Goal: Task Accomplishment & Management: Manage account settings

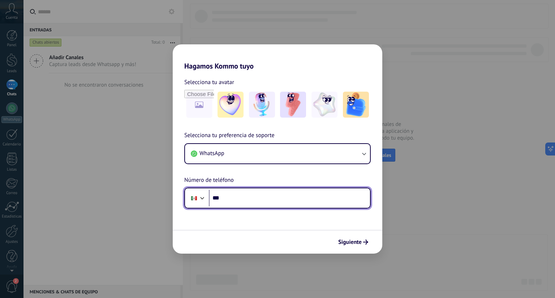
click at [228, 194] on input "***" at bounding box center [289, 198] width 161 height 17
type input "**********"
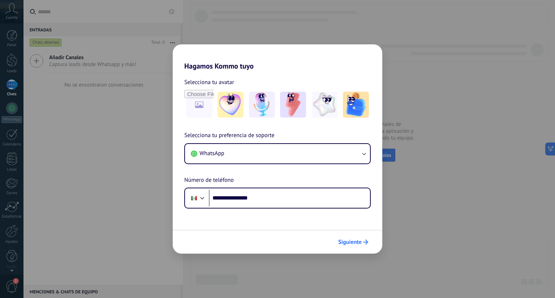
click at [357, 245] on span "Siguiente" at bounding box center [349, 242] width 23 height 5
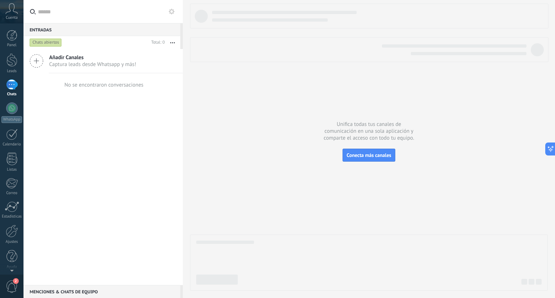
click at [345, 229] on div at bounding box center [369, 147] width 358 height 287
click at [373, 159] on button "Conecta más canales" at bounding box center [368, 155] width 52 height 13
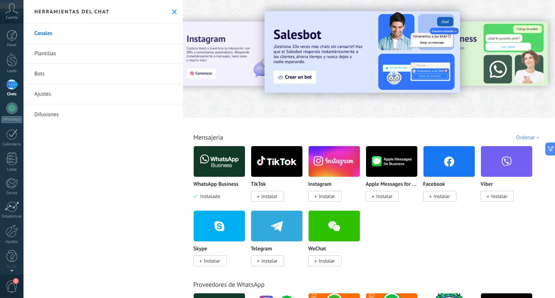
click at [213, 163] on img at bounding box center [219, 161] width 51 height 35
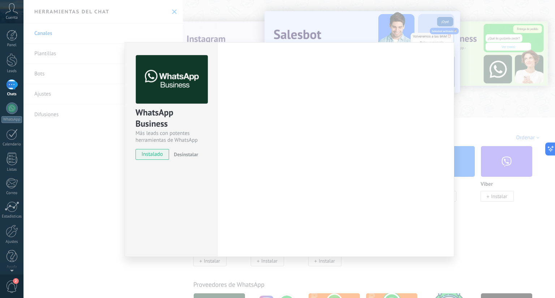
click at [223, 168] on div "Configuraciones Autorizaciones Esta pestaña registra a los usuarios que han con…" at bounding box center [335, 149] width 237 height 215
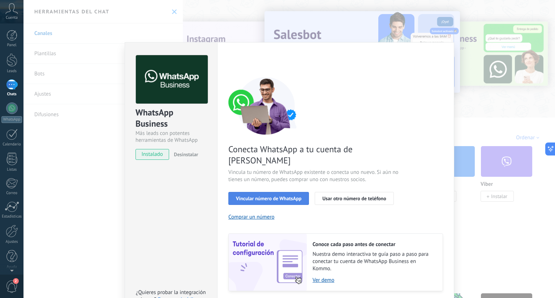
click at [271, 196] on span "Vincular número de WhatsApp" at bounding box center [268, 198] width 65 height 5
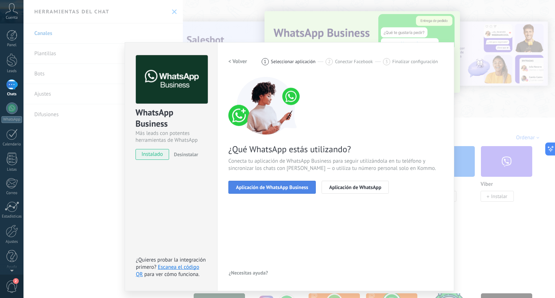
click at [271, 187] on span "Aplicación de WhatsApp Business" at bounding box center [272, 187] width 72 height 5
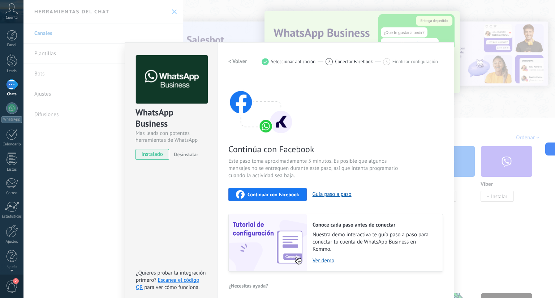
click at [269, 194] on span "Continuar con Facebook" at bounding box center [273, 194] width 52 height 5
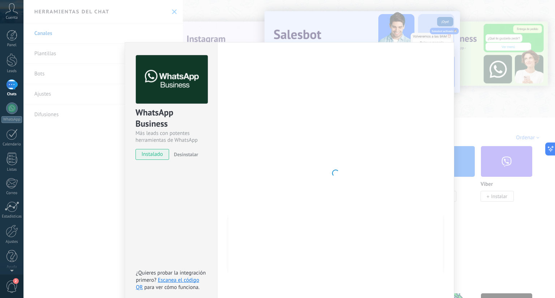
click at [517, 259] on div "WhatsApp Business Más leads con potentes herramientas de WhatsApp instalado Des…" at bounding box center [288, 149] width 531 height 298
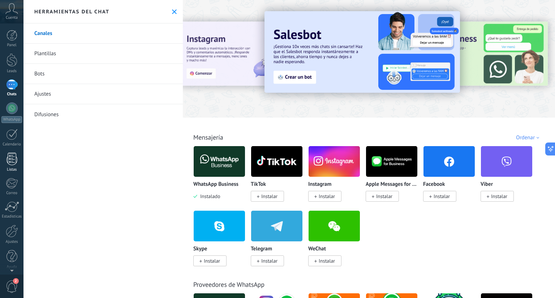
click at [13, 160] on div at bounding box center [12, 159] width 11 height 13
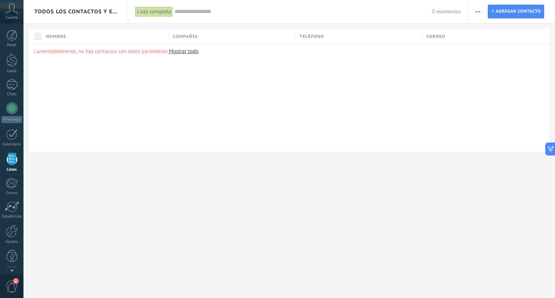
scroll to position [2, 0]
click at [10, 60] on div at bounding box center [12, 58] width 11 height 13
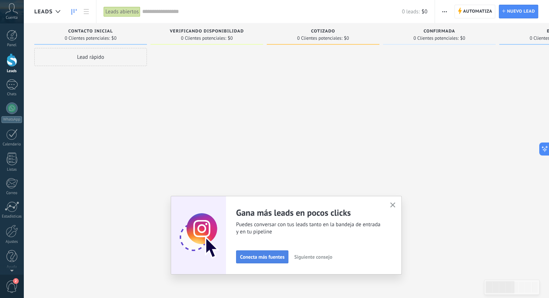
click at [264, 255] on span "Conecta más fuentes" at bounding box center [262, 257] width 44 height 5
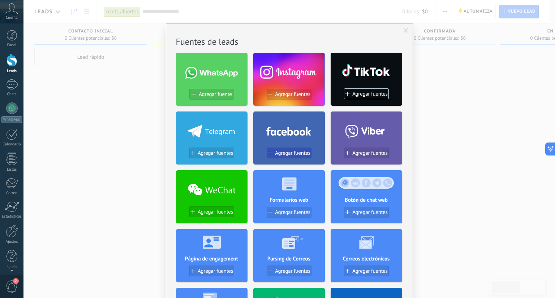
click at [290, 151] on span "Agregar fuentes" at bounding box center [292, 153] width 35 height 6
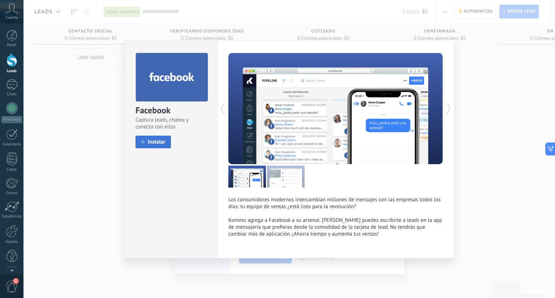
click at [151, 137] on button "Instalar" at bounding box center [152, 142] width 35 height 13
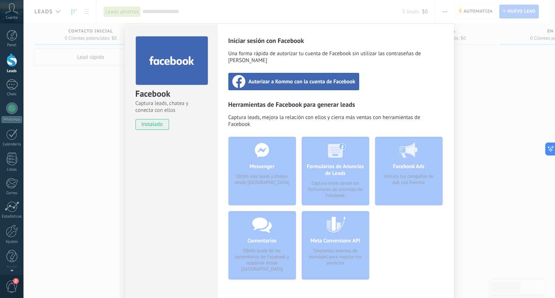
click at [154, 144] on div "Facebook Captura leads, chatea y conecta con ellos instalado Desinstalar" at bounding box center [171, 164] width 92 height 283
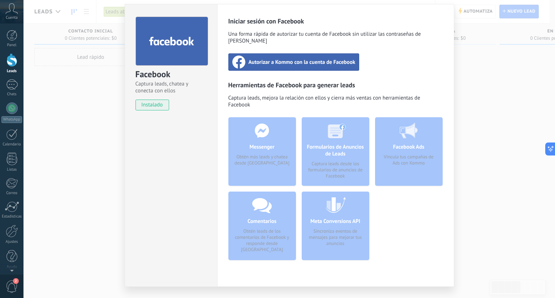
scroll to position [29, 0]
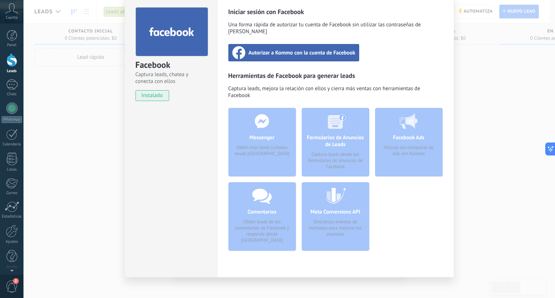
click at [483, 115] on div "Facebook Captura leads, chatea y conecta con ellos instalado Desinstalar Inicia…" at bounding box center [288, 149] width 531 height 298
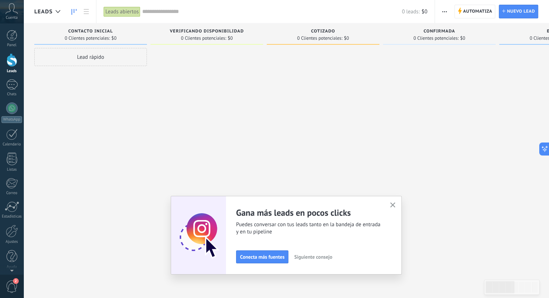
click at [398, 203] on button "button" at bounding box center [393, 206] width 9 height 10
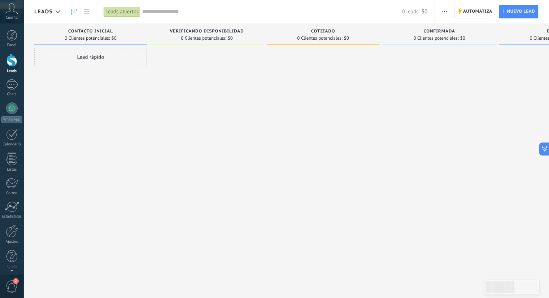
click at [393, 204] on div at bounding box center [439, 150] width 113 height 204
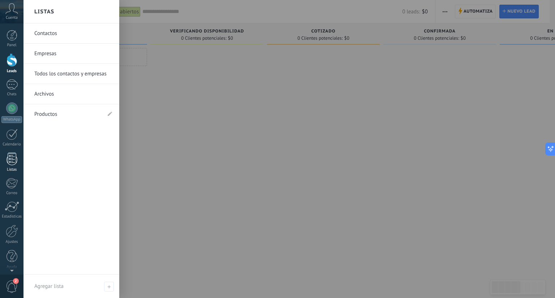
click at [14, 157] on div at bounding box center [12, 159] width 11 height 13
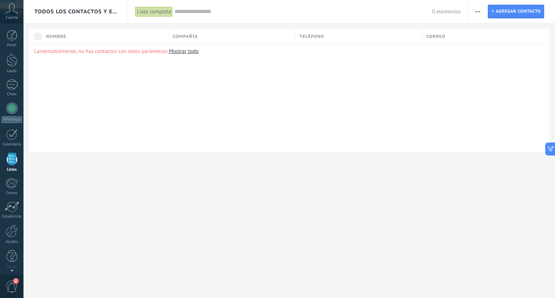
scroll to position [2, 0]
click at [11, 111] on div at bounding box center [12, 107] width 12 height 12
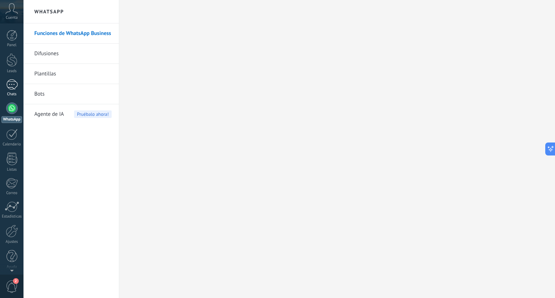
click at [15, 91] on link "Chats" at bounding box center [11, 87] width 23 height 17
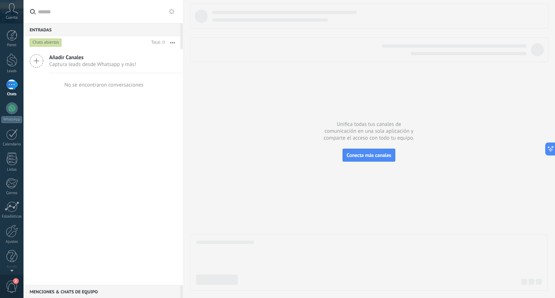
click at [38, 58] on icon at bounding box center [37, 61] width 14 height 14
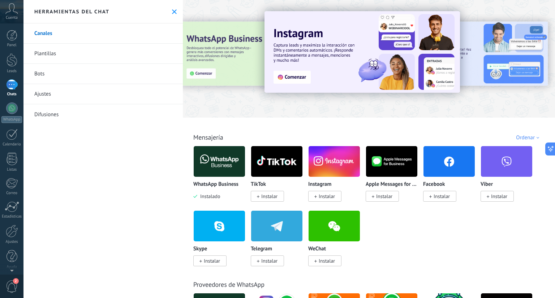
click at [241, 158] on img at bounding box center [219, 161] width 51 height 35
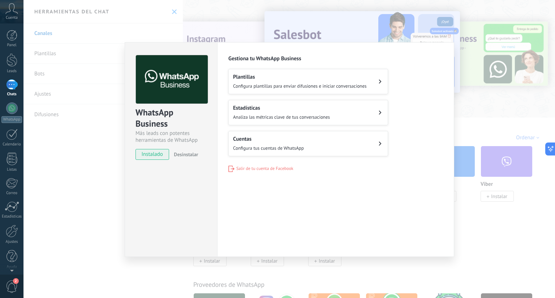
click at [108, 144] on div "WhatsApp Business Más leads con potentes herramientas de WhatsApp instalado Des…" at bounding box center [288, 149] width 531 height 298
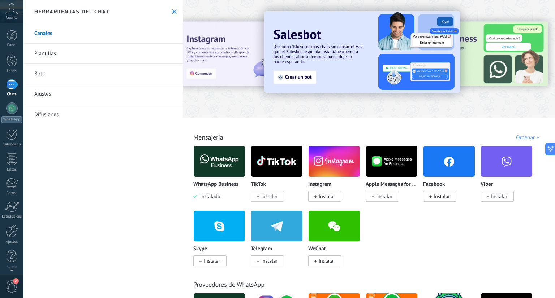
click at [49, 55] on link "Plantillas" at bounding box center [102, 54] width 159 height 20
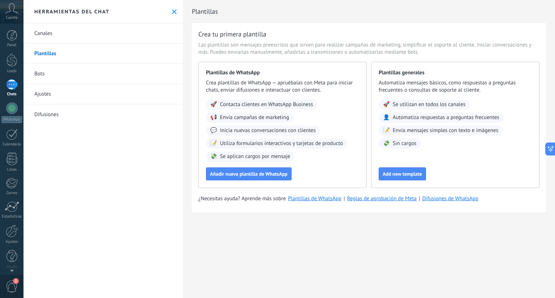
click at [48, 36] on link "Canales" at bounding box center [102, 33] width 159 height 20
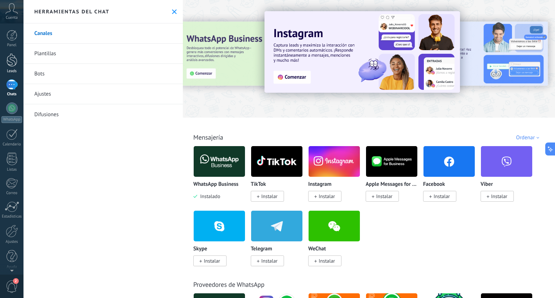
click at [13, 60] on div at bounding box center [12, 59] width 11 height 13
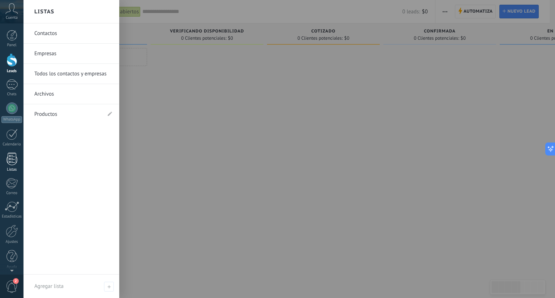
click at [13, 162] on div at bounding box center [12, 159] width 11 height 13
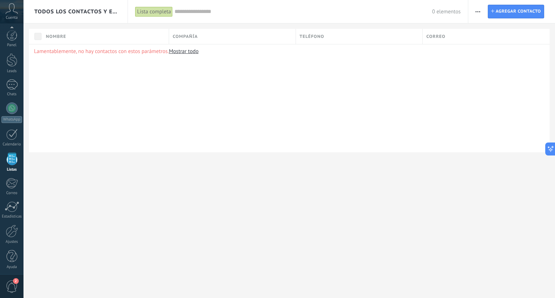
scroll to position [2, 0]
click at [189, 51] on link "Mostrar todo" at bounding box center [184, 51] width 30 height 7
click at [181, 51] on link "Mostrar todo" at bounding box center [184, 51] width 30 height 7
click at [105, 14] on span "Todos los contactos y empresas" at bounding box center [75, 11] width 83 height 7
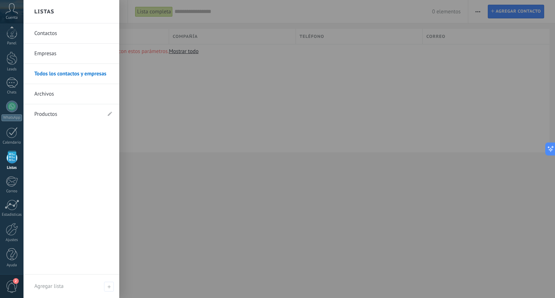
click at [228, 127] on div at bounding box center [300, 149] width 555 height 298
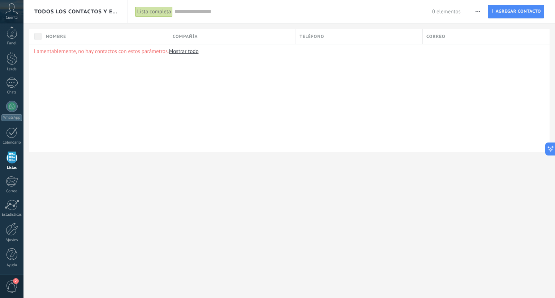
click at [185, 50] on link "Mostrar todo" at bounding box center [184, 51] width 30 height 7
click at [13, 36] on div at bounding box center [12, 33] width 11 height 11
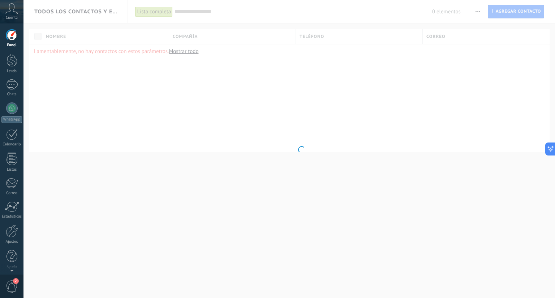
click at [13, 36] on div at bounding box center [12, 35] width 11 height 11
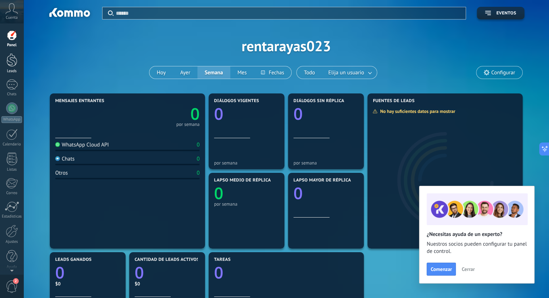
click at [12, 60] on div at bounding box center [12, 59] width 11 height 13
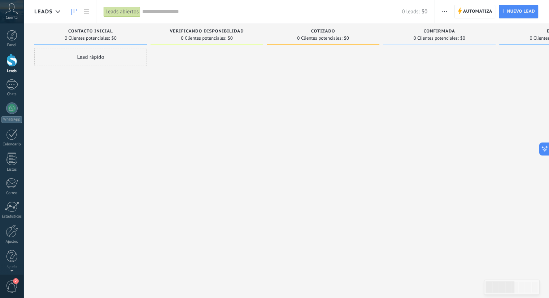
click at [13, 13] on icon at bounding box center [11, 8] width 13 height 11
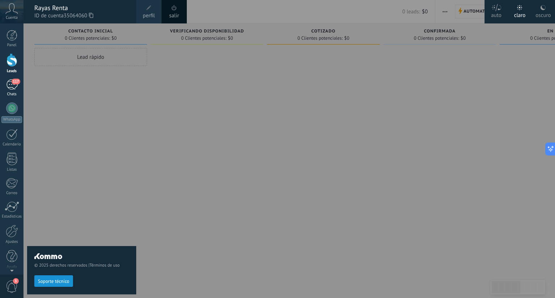
click at [9, 87] on div "117" at bounding box center [12, 84] width 12 height 10
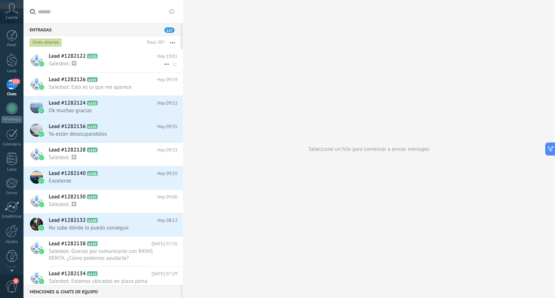
click at [122, 64] on span "Salesbot: 🖼" at bounding box center [106, 63] width 115 height 7
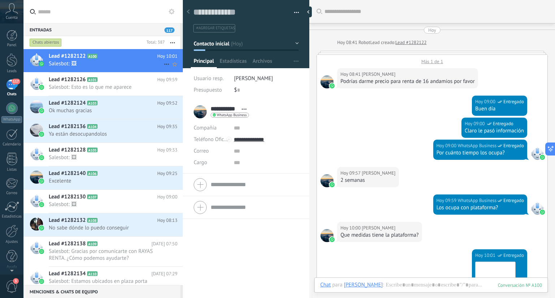
scroll to position [243, 0]
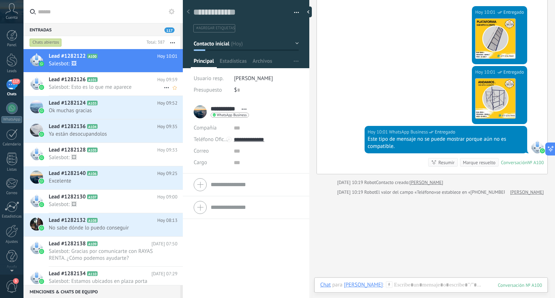
click at [112, 85] on span "Salesbot: Esto es lo que me aparece" at bounding box center [106, 87] width 115 height 7
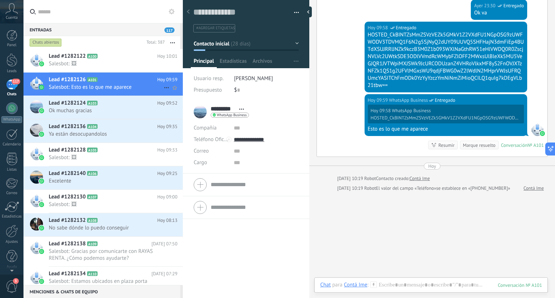
scroll to position [10, 0]
click at [115, 57] on h2 "Lead #1282122 A100" at bounding box center [103, 56] width 108 height 7
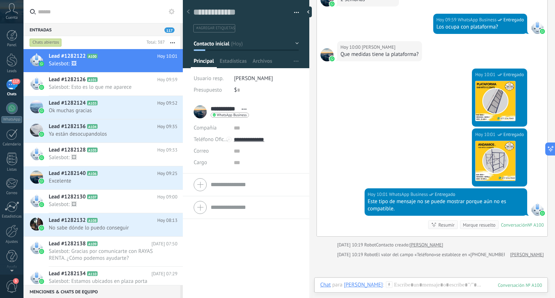
scroll to position [217, 0]
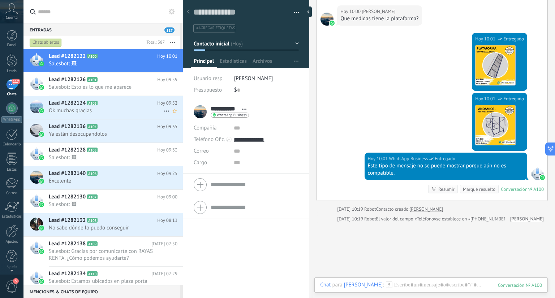
click at [120, 105] on h2 "Lead #1282124 A103" at bounding box center [103, 103] width 108 height 7
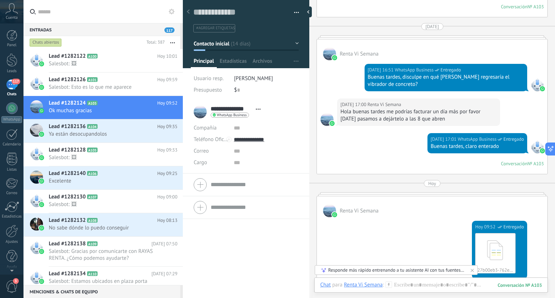
scroll to position [907, 0]
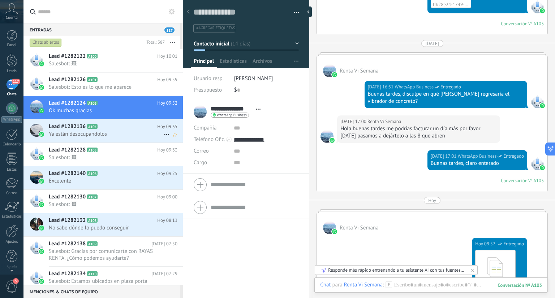
click at [116, 132] on span "Ya están desocupandolos" at bounding box center [106, 134] width 115 height 7
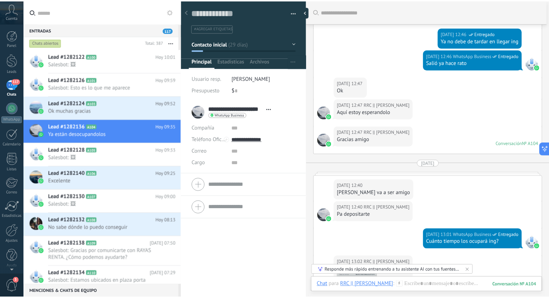
scroll to position [884, 0]
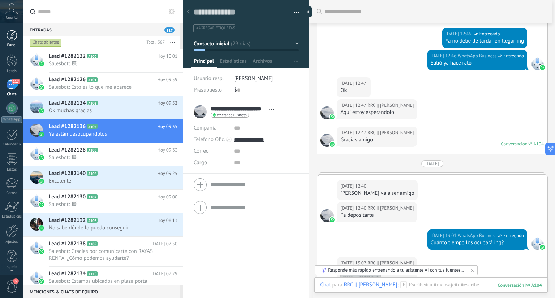
click at [13, 36] on div at bounding box center [12, 35] width 11 height 11
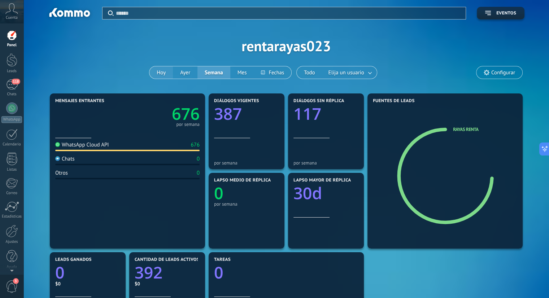
click at [160, 70] on button "Hoy" at bounding box center [161, 72] width 23 height 12
click at [13, 58] on div at bounding box center [12, 59] width 11 height 13
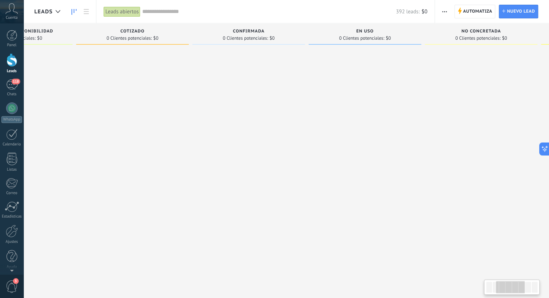
drag, startPoint x: 484, startPoint y: 157, endPoint x: 293, endPoint y: 185, distance: 192.7
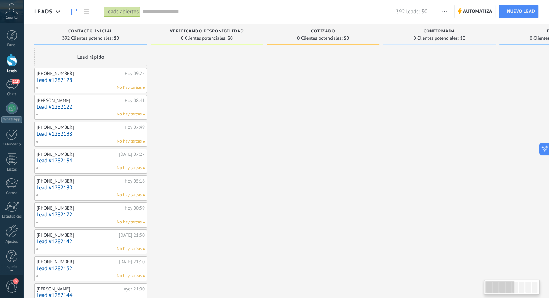
drag, startPoint x: 238, startPoint y: 170, endPoint x: 459, endPoint y: 143, distance: 222.0
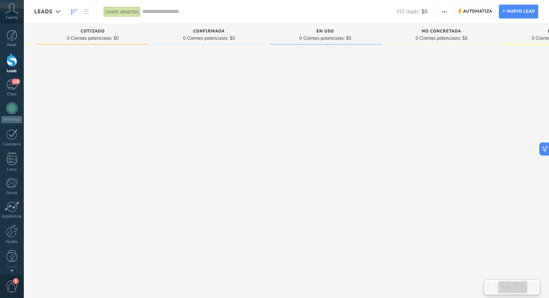
drag, startPoint x: 428, startPoint y: 169, endPoint x: 227, endPoint y: 210, distance: 205.2
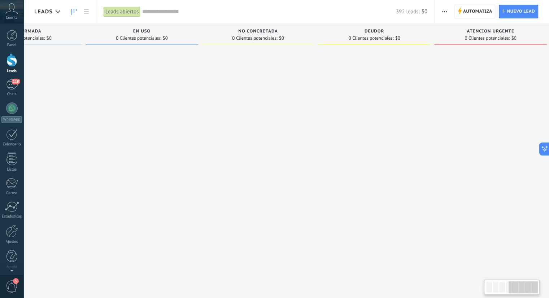
scroll to position [0, 423]
drag, startPoint x: 422, startPoint y: 178, endPoint x: 252, endPoint y: 176, distance: 169.8
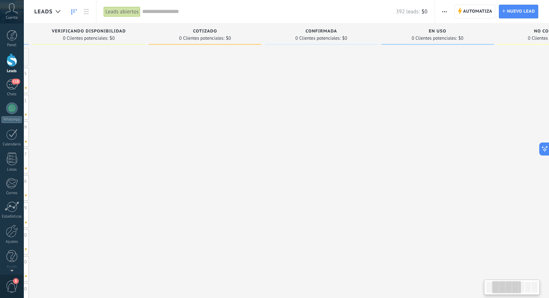
drag, startPoint x: 269, startPoint y: 156, endPoint x: 472, endPoint y: 161, distance: 202.3
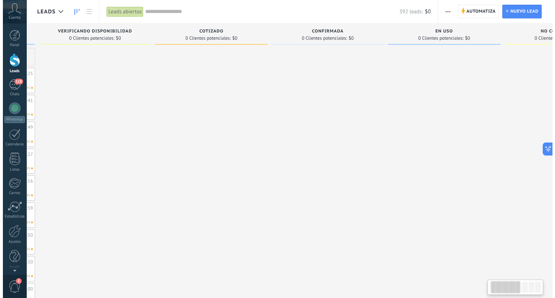
scroll to position [0, 0]
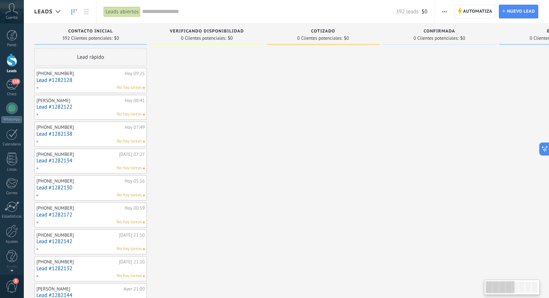
drag, startPoint x: 243, startPoint y: 170, endPoint x: 445, endPoint y: 169, distance: 202.3
click at [9, 86] on div "118" at bounding box center [12, 84] width 12 height 10
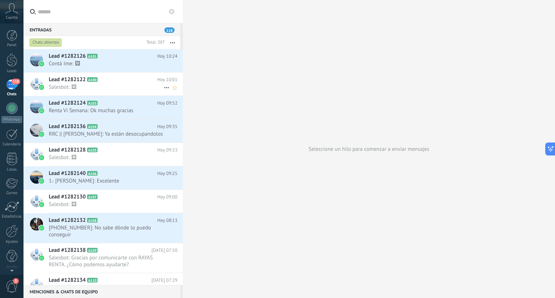
click at [82, 91] on div "Lead #1282122 A100 [DATE] 10:01 Salesbot: 🖼" at bounding box center [116, 84] width 134 height 23
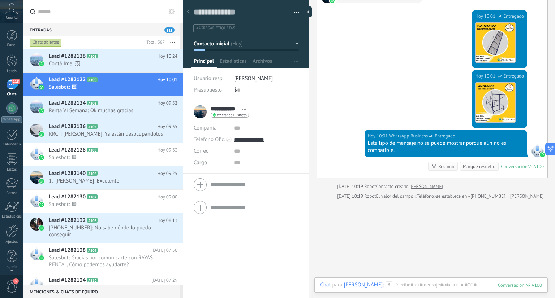
scroll to position [267, 0]
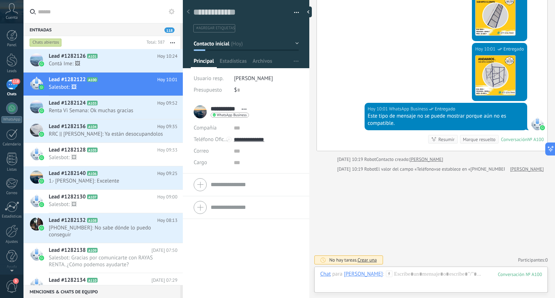
click at [459, 197] on div "Buscar Carga más [DATE] [DATE] 08:41 Robot Lead creado: Lead #1282122 Más 1 de …" at bounding box center [432, 16] width 246 height 566
click at [99, 259] on span "Salesbot: Gracias por comunicarte con RAYAS RENTA. ¿Cómo podemos ayudarte?" at bounding box center [106, 262] width 115 height 14
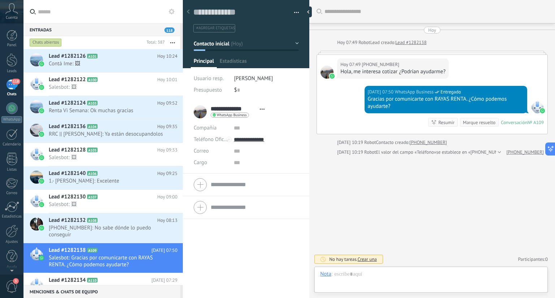
scroll to position [10, 0]
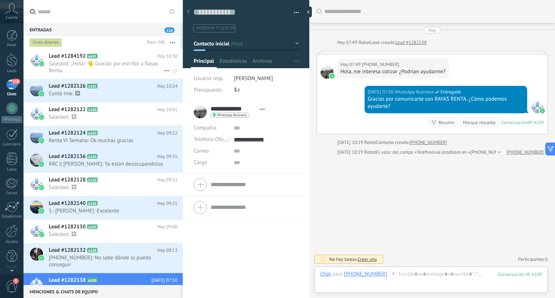
click at [131, 67] on span "Salesbot: ¡Hola! 👋 Gracias por escribir a Rayas Renta." at bounding box center [106, 67] width 115 height 14
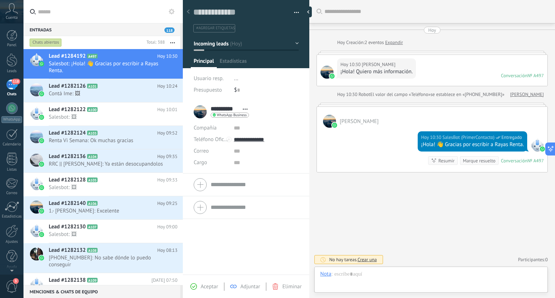
scroll to position [10, 0]
click at [70, 90] on span "Contá Ime: 🖼" at bounding box center [106, 93] width 115 height 7
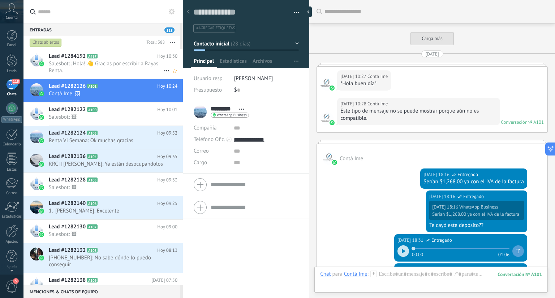
scroll to position [1307, 0]
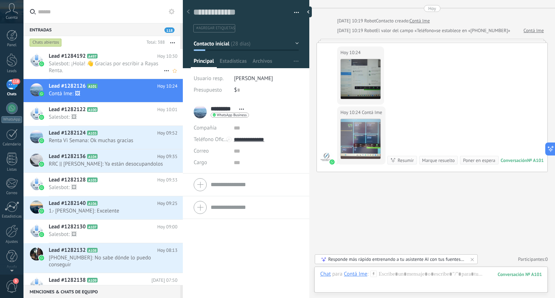
click at [68, 68] on span "Salesbot: ¡Hola! 👋 Gracias por escribir a Rayas Renta." at bounding box center [106, 67] width 115 height 14
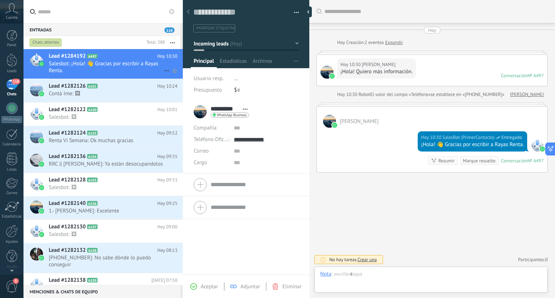
scroll to position [10, 0]
click at [4, 62] on link "Leads" at bounding box center [11, 63] width 23 height 20
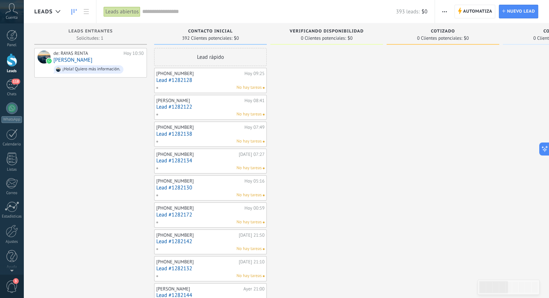
click at [210, 83] on link "Lead #1282128" at bounding box center [210, 80] width 108 height 6
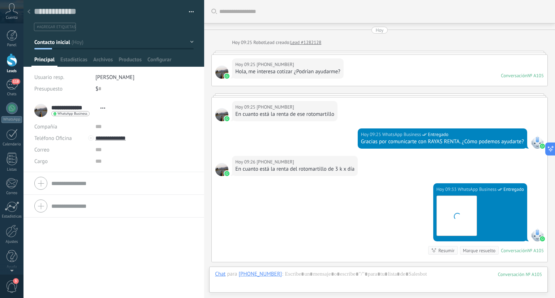
scroll to position [111, 0]
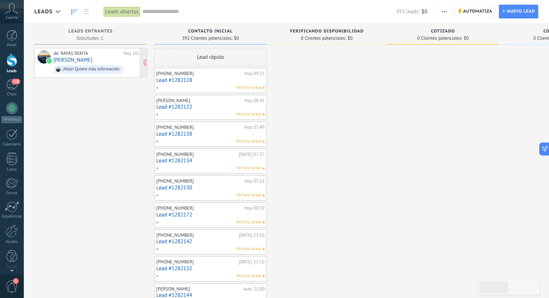
click at [98, 58] on div "de: RAYAS RENTA [DATE] 10:30 [PERSON_NAME] ¡Hola! Quiero más información." at bounding box center [98, 63] width 90 height 25
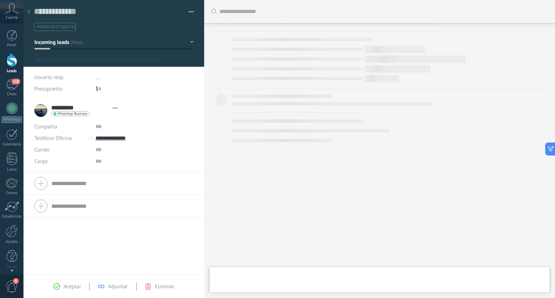
type textarea "**********"
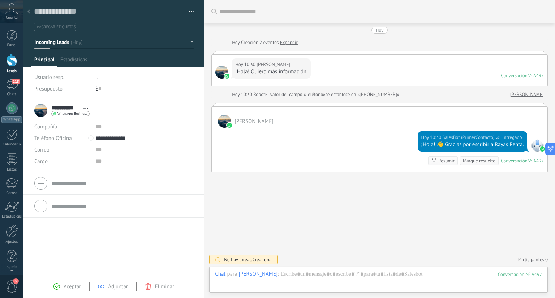
scroll to position [10, 0]
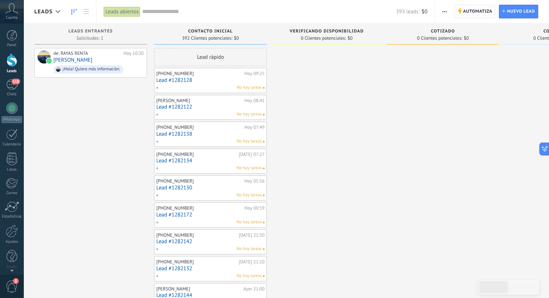
click at [464, 9] on span "Automatiza" at bounding box center [477, 11] width 29 height 13
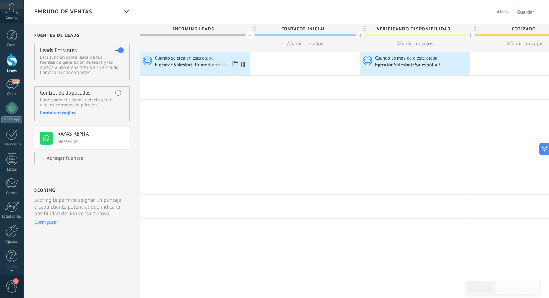
click at [192, 62] on div "Ejecutar Salesbot: PrimerContacto" at bounding box center [192, 65] width 74 height 7
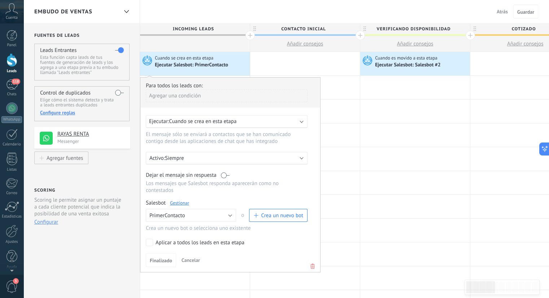
click at [178, 200] on link "Gestionar" at bounding box center [179, 203] width 19 height 6
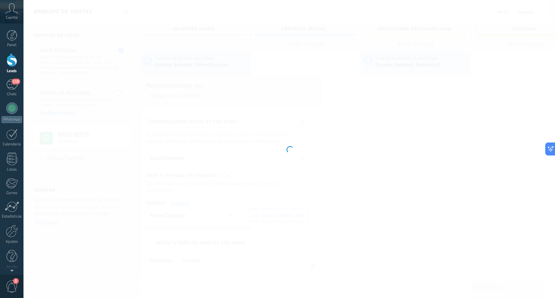
type input "**********"
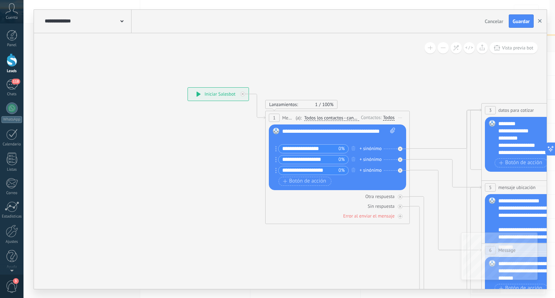
click at [540, 22] on icon "button" at bounding box center [540, 21] width 4 height 4
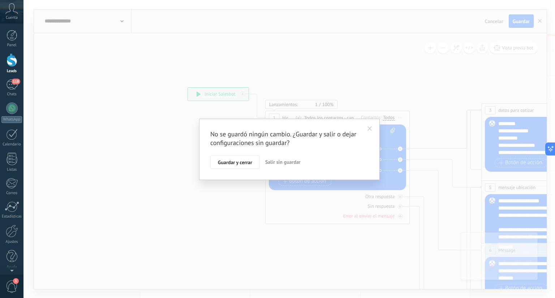
click at [367, 127] on span at bounding box center [369, 128] width 5 height 5
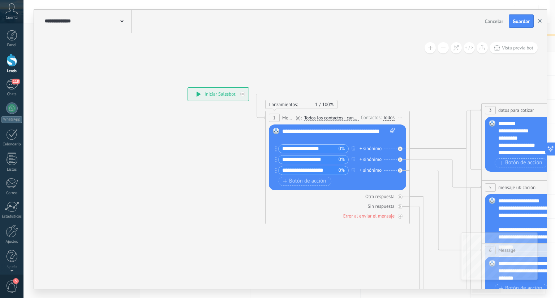
click at [539, 22] on use "button" at bounding box center [540, 21] width 4 height 4
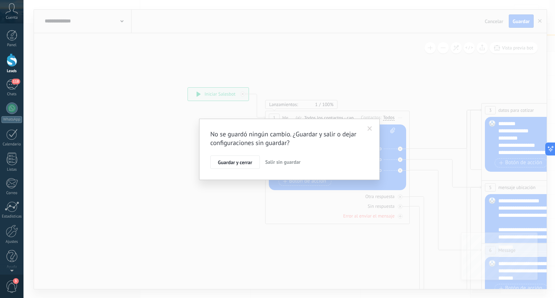
click at [10, 60] on div at bounding box center [12, 59] width 11 height 13
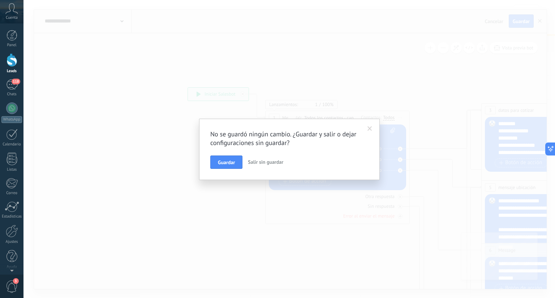
click at [259, 163] on span "Salir sin guardar" at bounding box center [265, 162] width 35 height 7
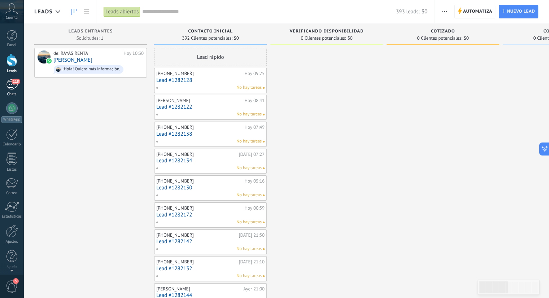
click at [12, 87] on div "118" at bounding box center [12, 84] width 12 height 10
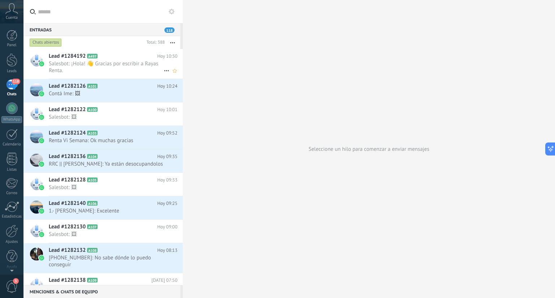
click at [113, 57] on h2 "Lead #1284192 A497" at bounding box center [103, 56] width 108 height 7
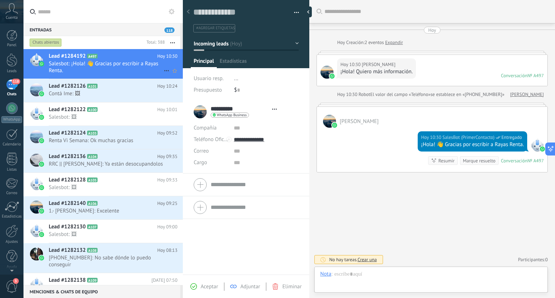
type textarea "**********"
